Goal: Information Seeking & Learning: Learn about a topic

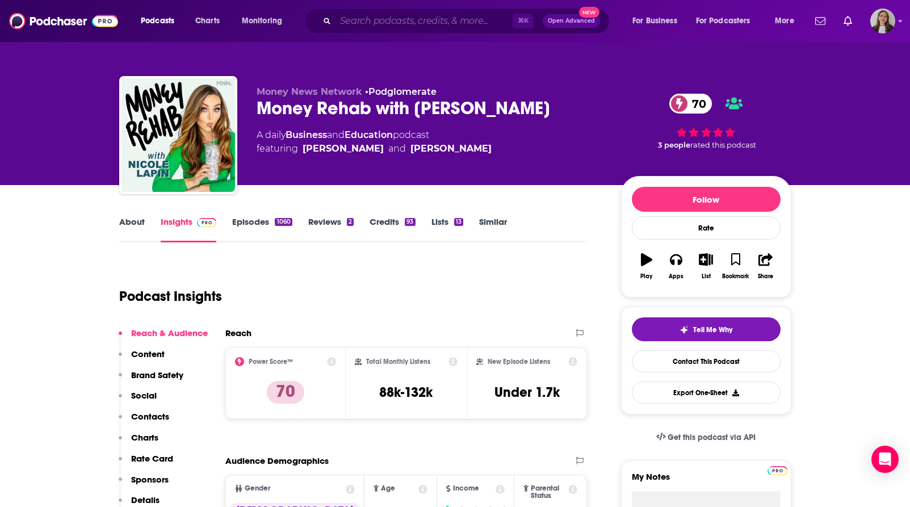
click at [441, 21] on input "Search podcasts, credits, & more..." at bounding box center [423, 21] width 177 height 18
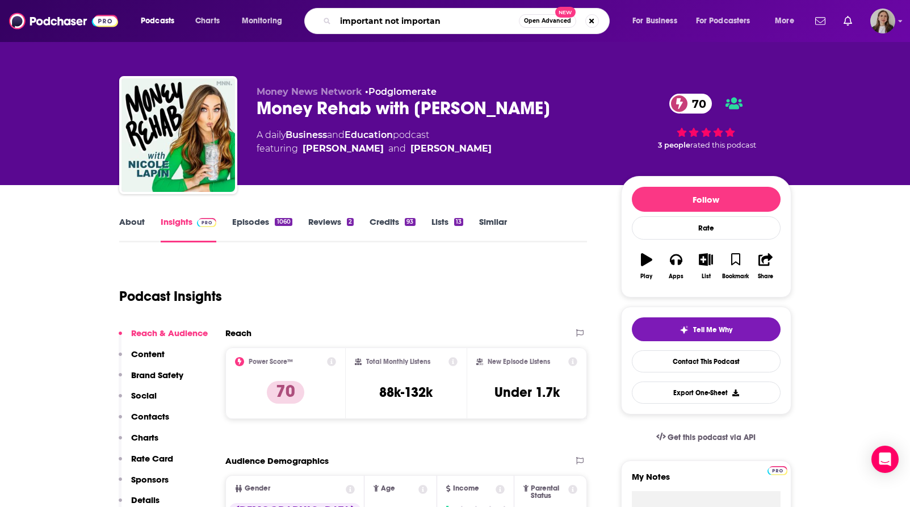
type input "important not important"
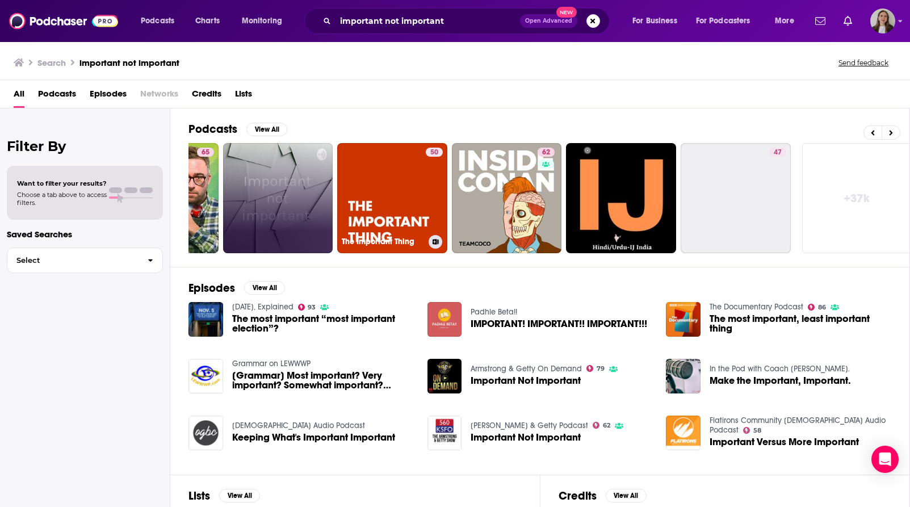
scroll to position [0, 321]
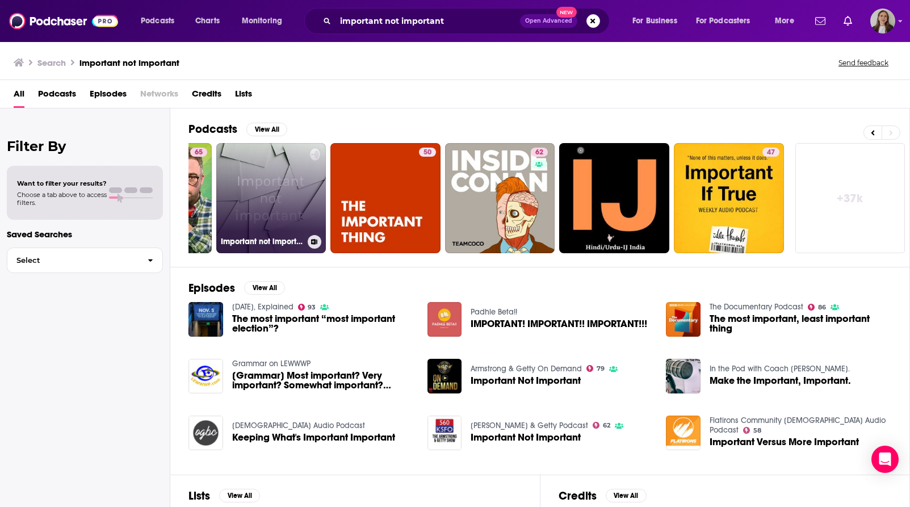
click at [281, 179] on link "Important not important" at bounding box center [271, 198] width 110 height 110
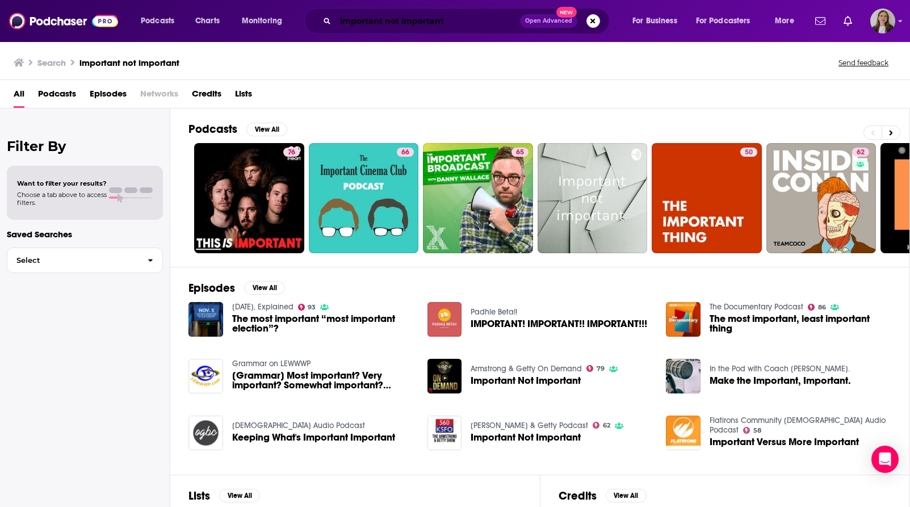
click at [475, 27] on input "important not important" at bounding box center [427, 21] width 184 height 18
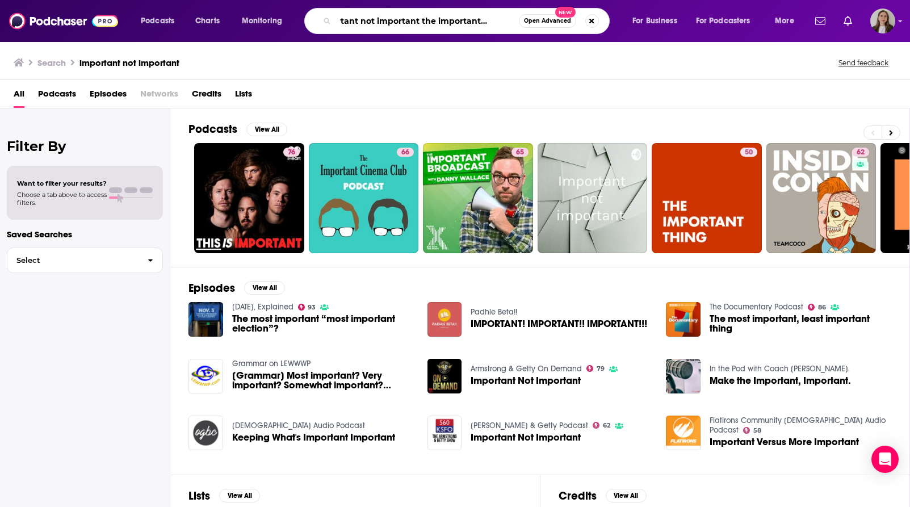
scroll to position [0, 30]
type input "important not important the important question"
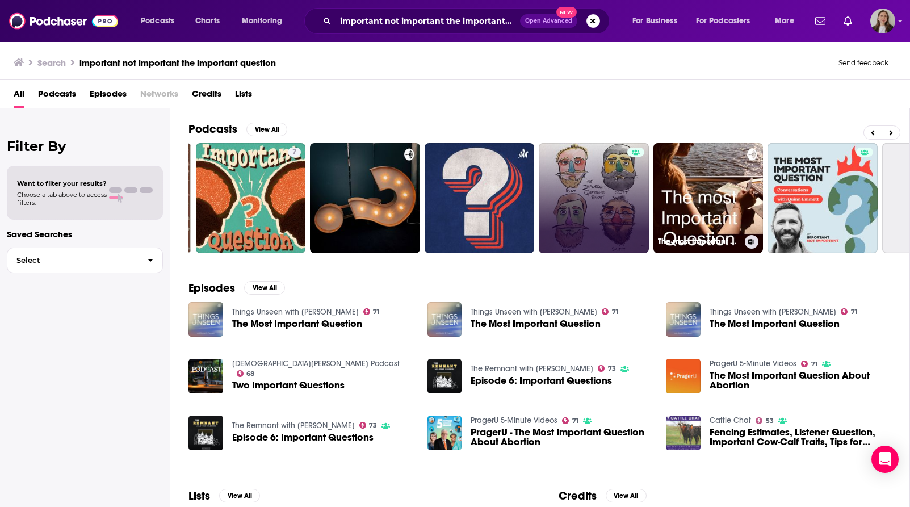
scroll to position [0, 229]
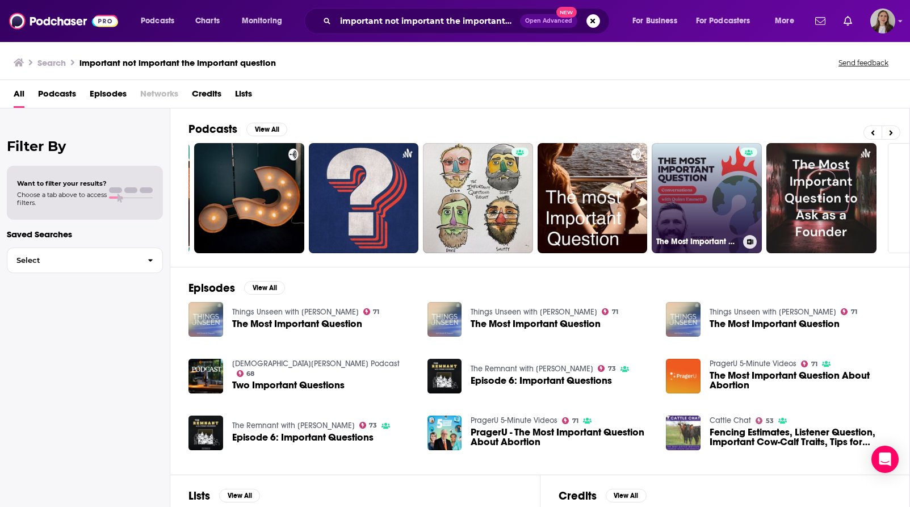
click at [701, 164] on link "The Most Important Question" at bounding box center [706, 198] width 110 height 110
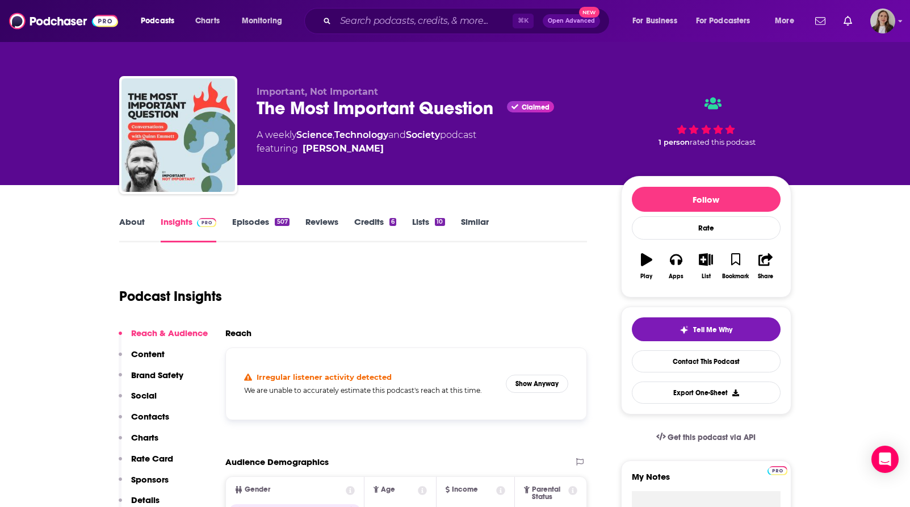
click at [132, 224] on link "About" at bounding box center [132, 229] width 26 height 26
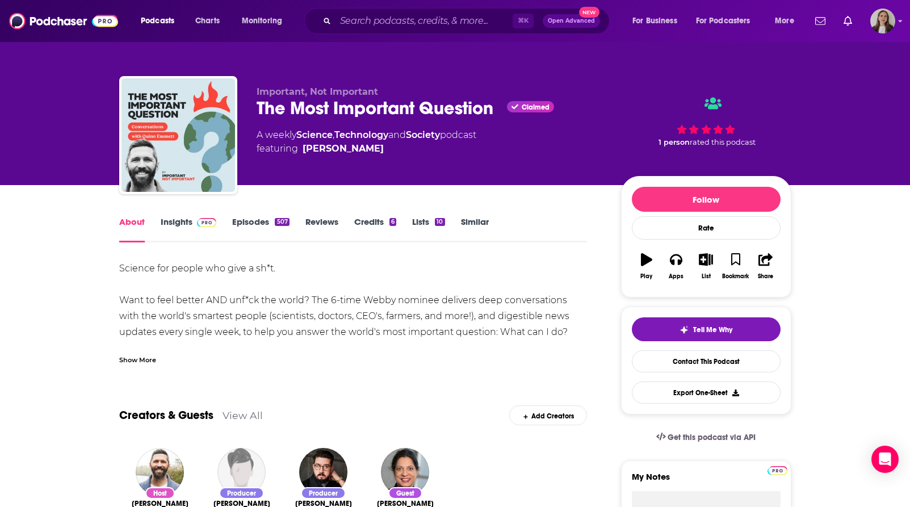
click at [177, 225] on link "Insights" at bounding box center [189, 229] width 56 height 26
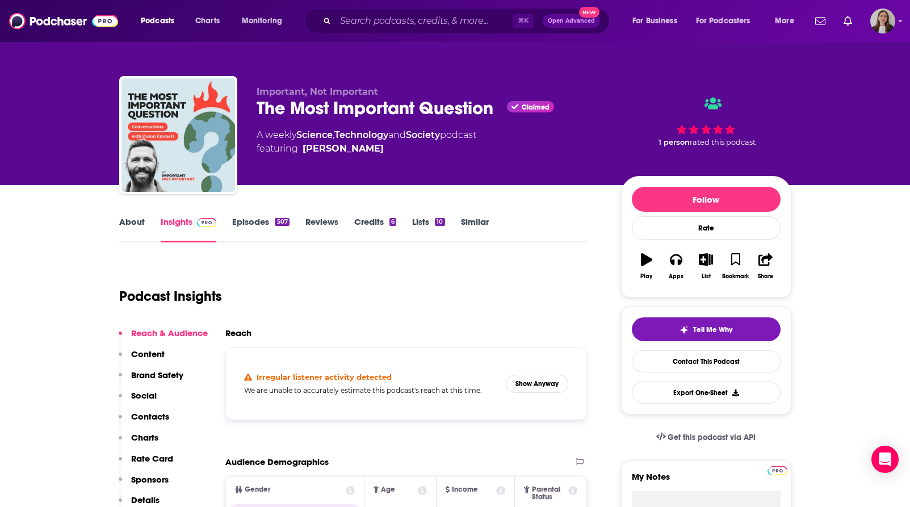
click at [184, 232] on link "Insights" at bounding box center [189, 229] width 56 height 26
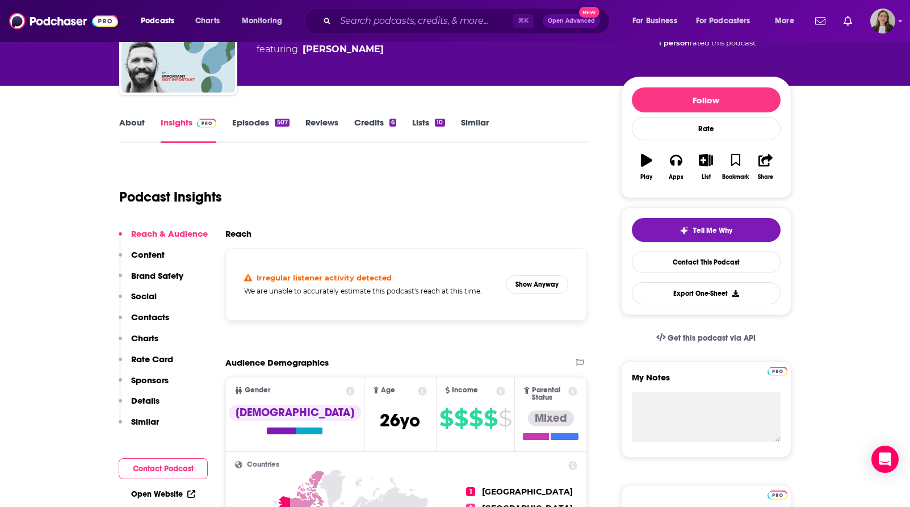
scroll to position [100, 0]
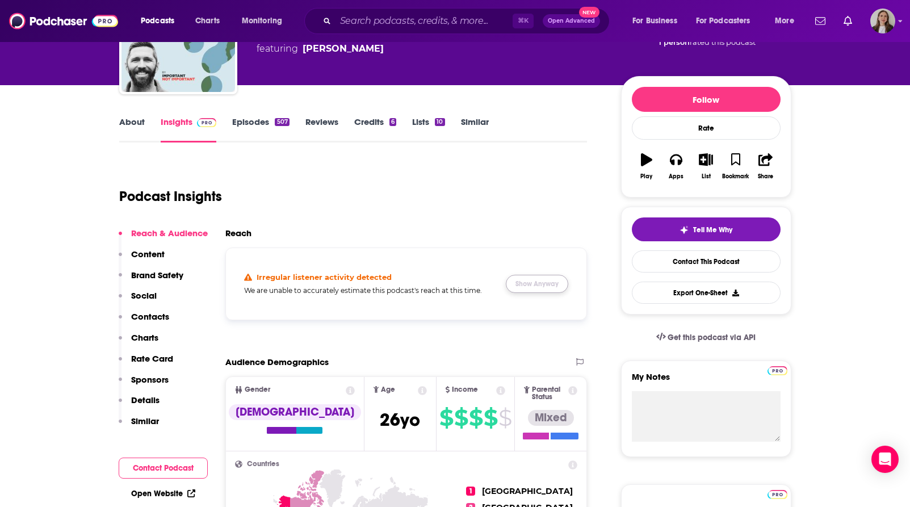
click at [542, 278] on button "Show Anyway" at bounding box center [537, 284] width 62 height 18
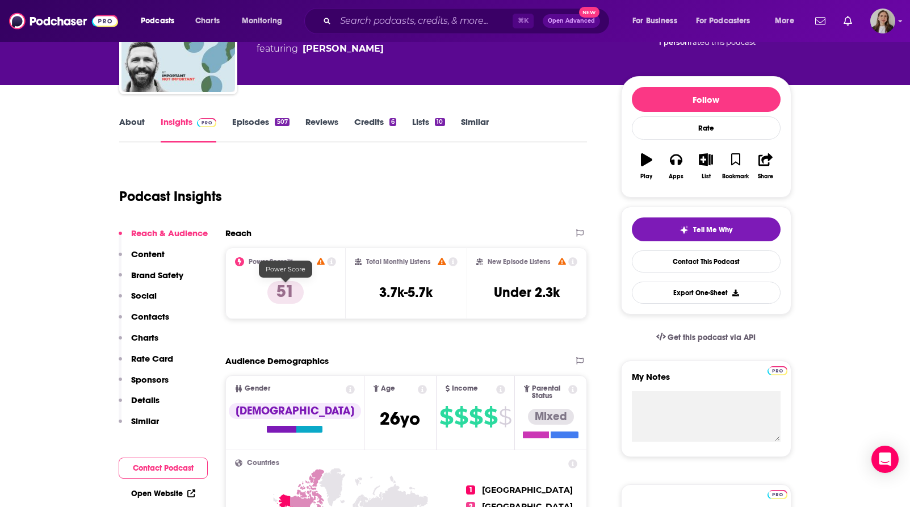
click at [288, 295] on p "51" at bounding box center [285, 292] width 36 height 23
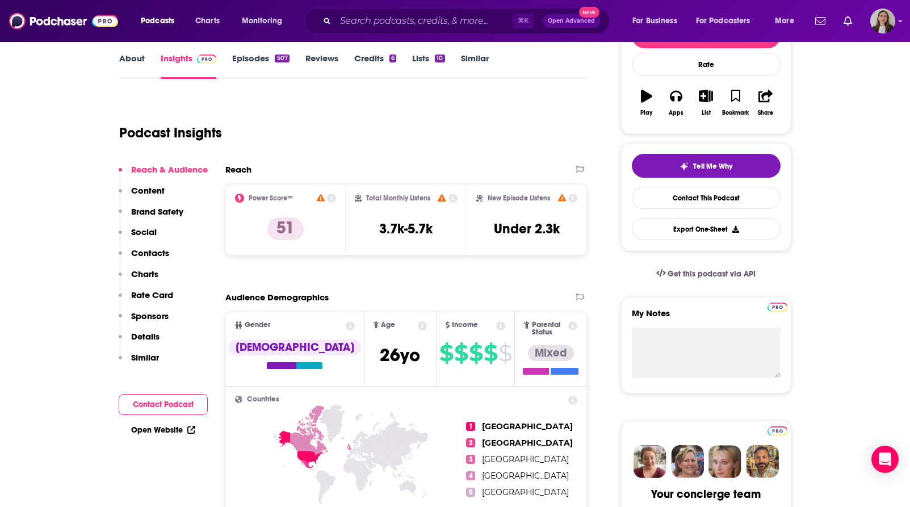
scroll to position [0, 0]
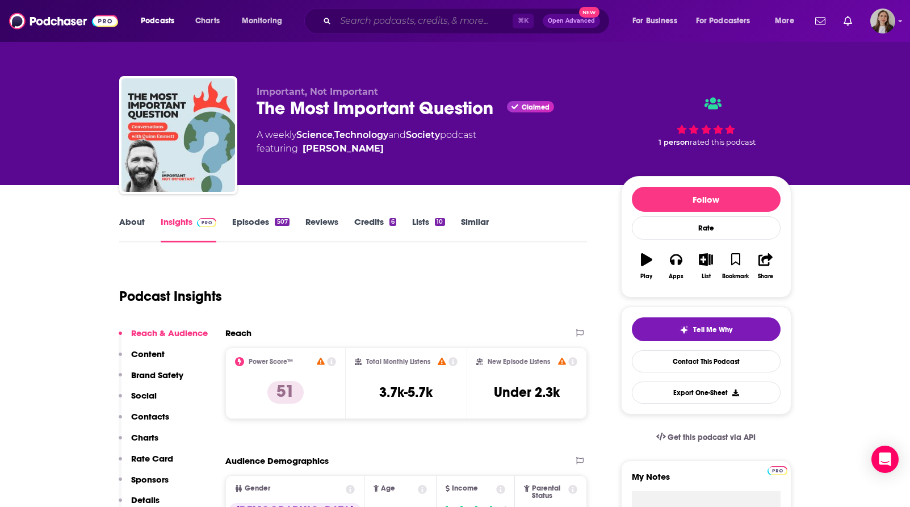
click at [397, 17] on input "Search podcasts, credits, & more..." at bounding box center [423, 21] width 177 height 18
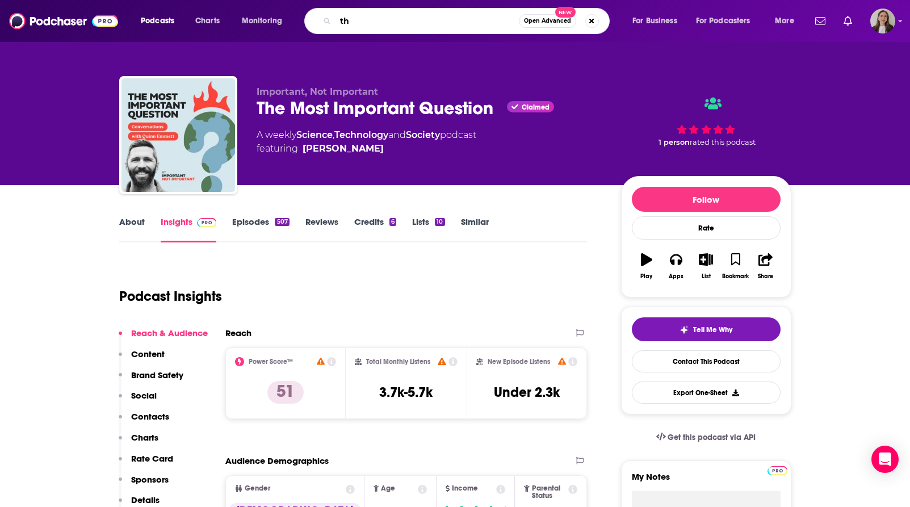
type input "t"
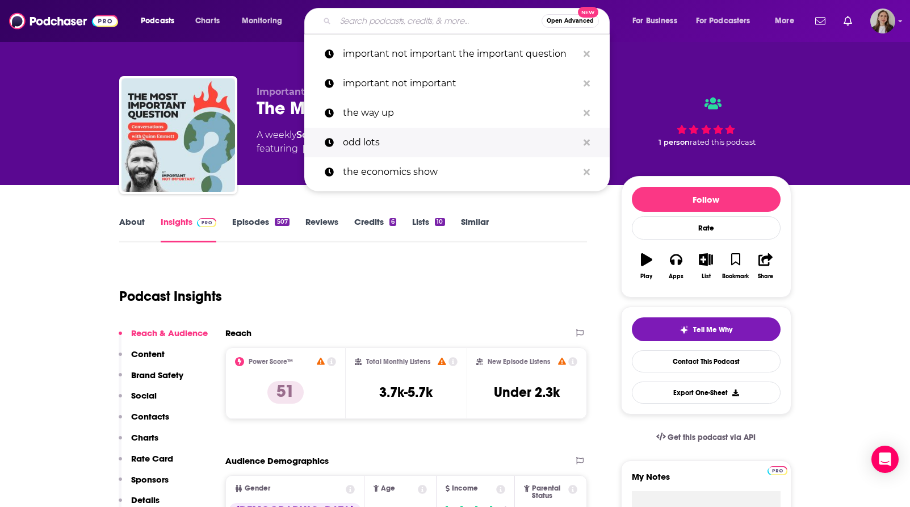
click at [366, 146] on p "odd lots" at bounding box center [460, 143] width 235 height 30
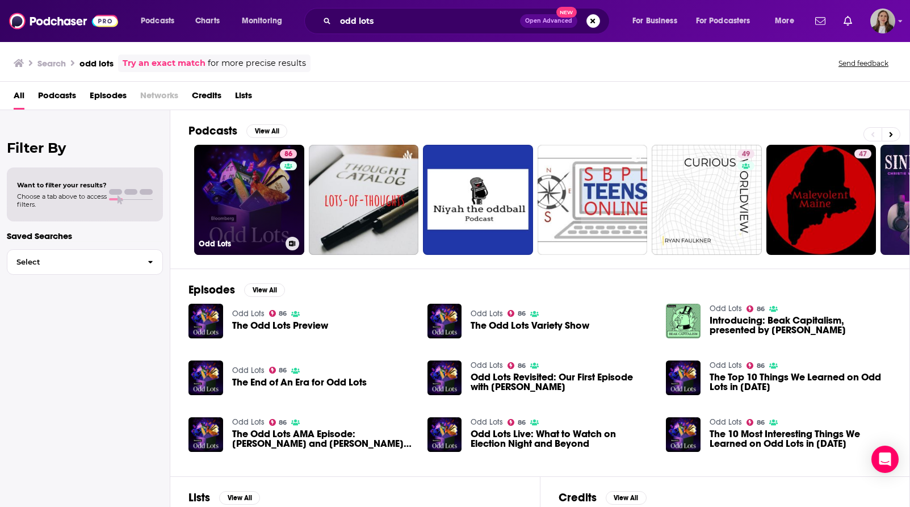
click at [227, 224] on link "86 Odd Lots" at bounding box center [249, 200] width 110 height 110
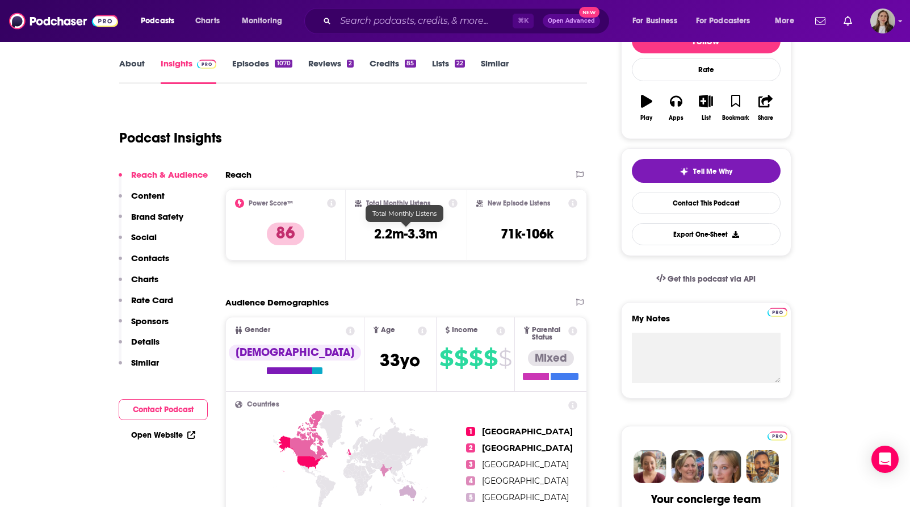
scroll to position [223, 0]
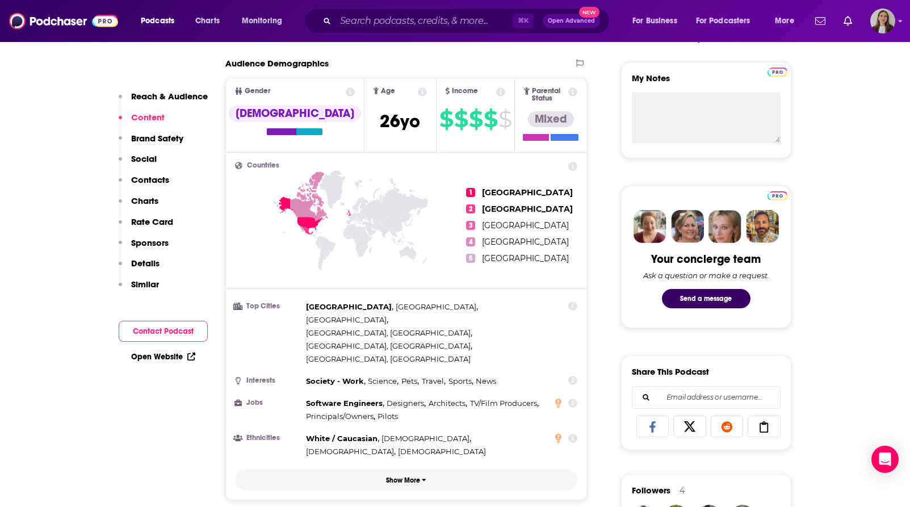
scroll to position [399, 0]
click at [406, 476] on p "Show More" at bounding box center [403, 480] width 34 height 8
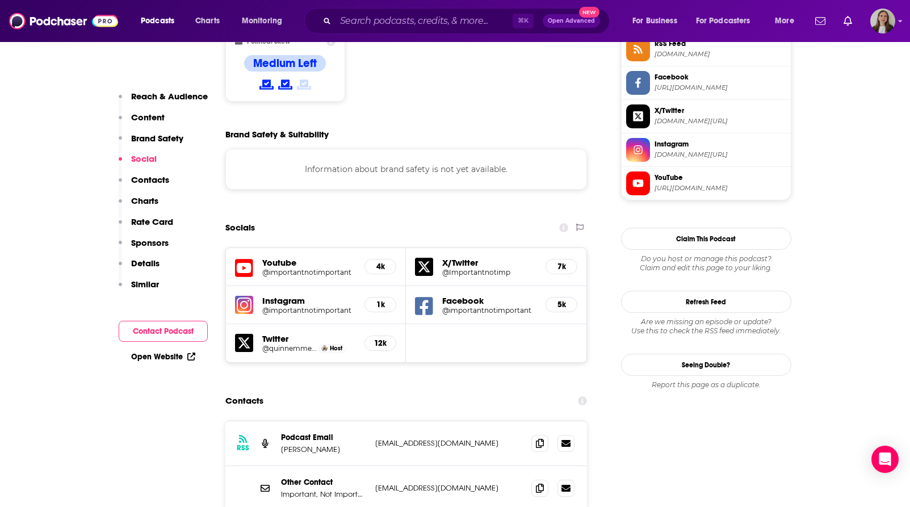
scroll to position [918, 0]
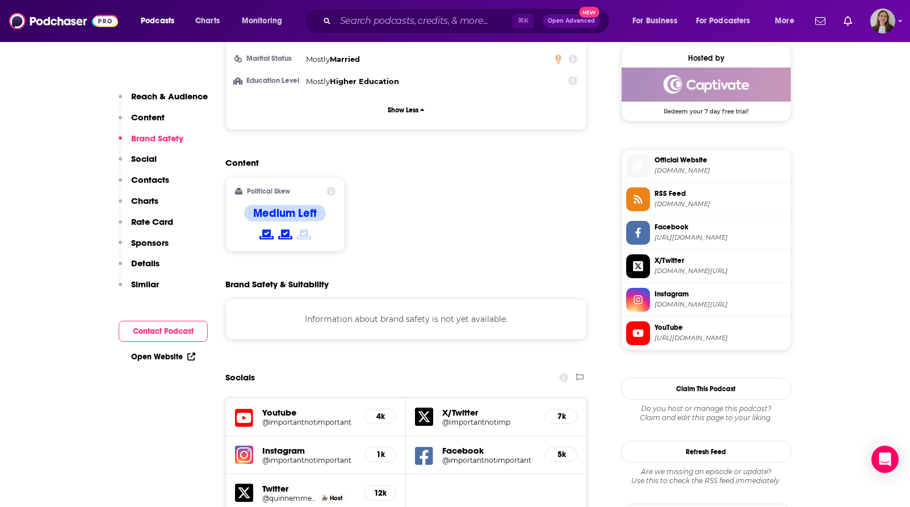
click at [302, 418] on h5 "@importantnotimportant" at bounding box center [309, 422] width 94 height 9
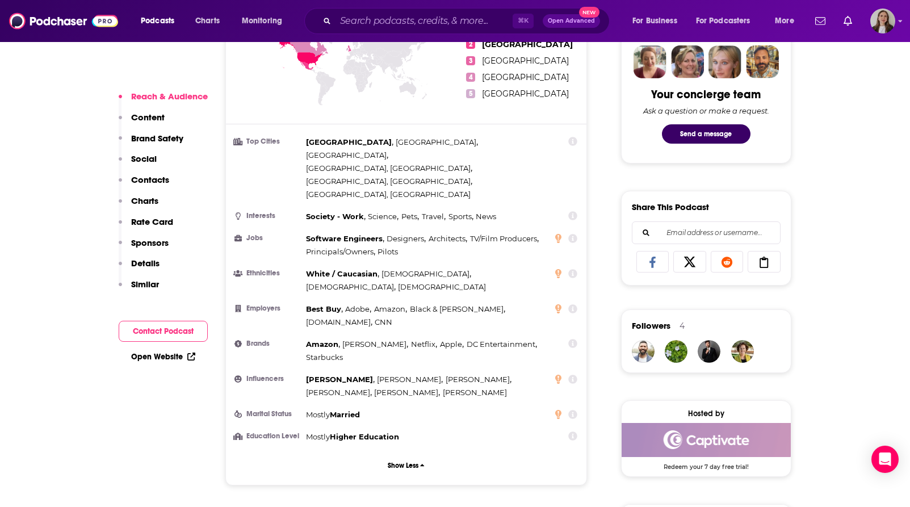
scroll to position [654, 0]
